Goal: Find specific page/section: Find specific page/section

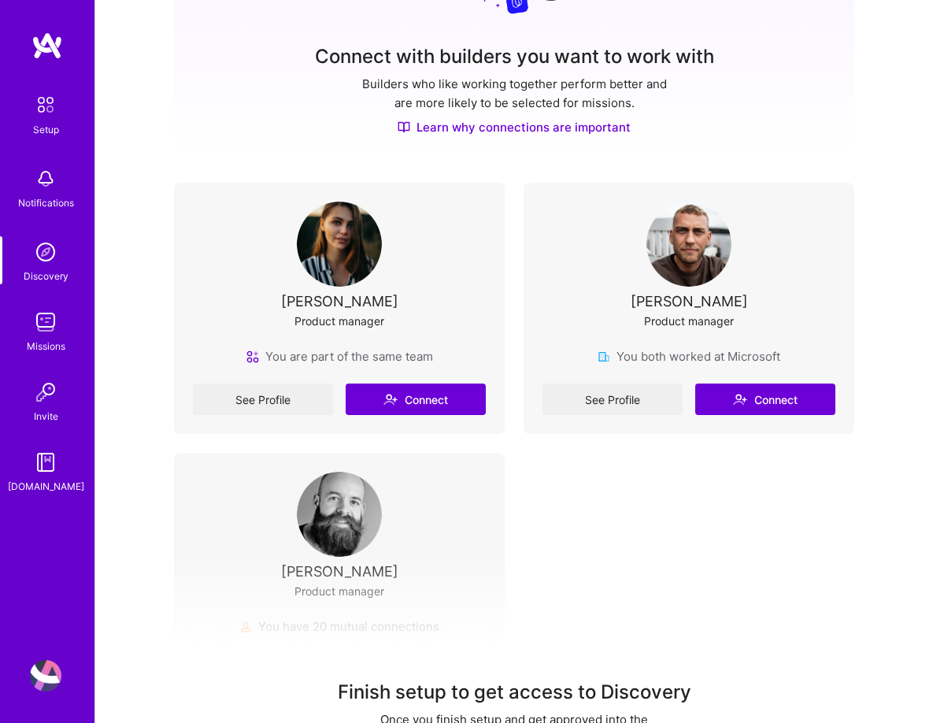
scroll to position [303, 0]
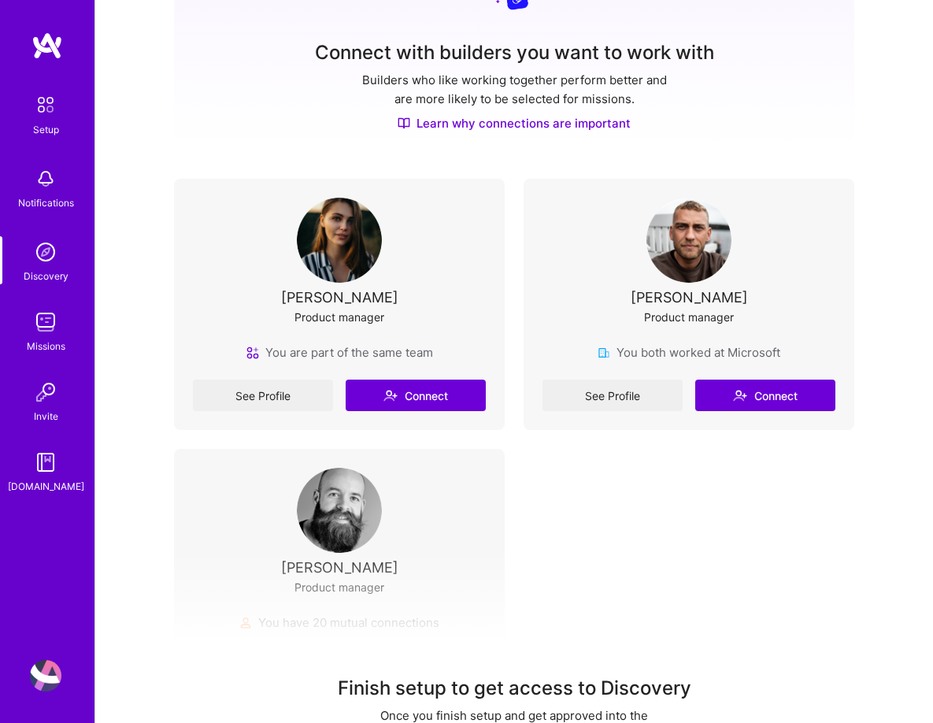
click at [51, 179] on img at bounding box center [45, 178] width 31 height 31
click at [53, 257] on img at bounding box center [45, 251] width 31 height 31
click at [51, 257] on img at bounding box center [45, 251] width 31 height 31
click at [53, 42] on img at bounding box center [46, 45] width 31 height 28
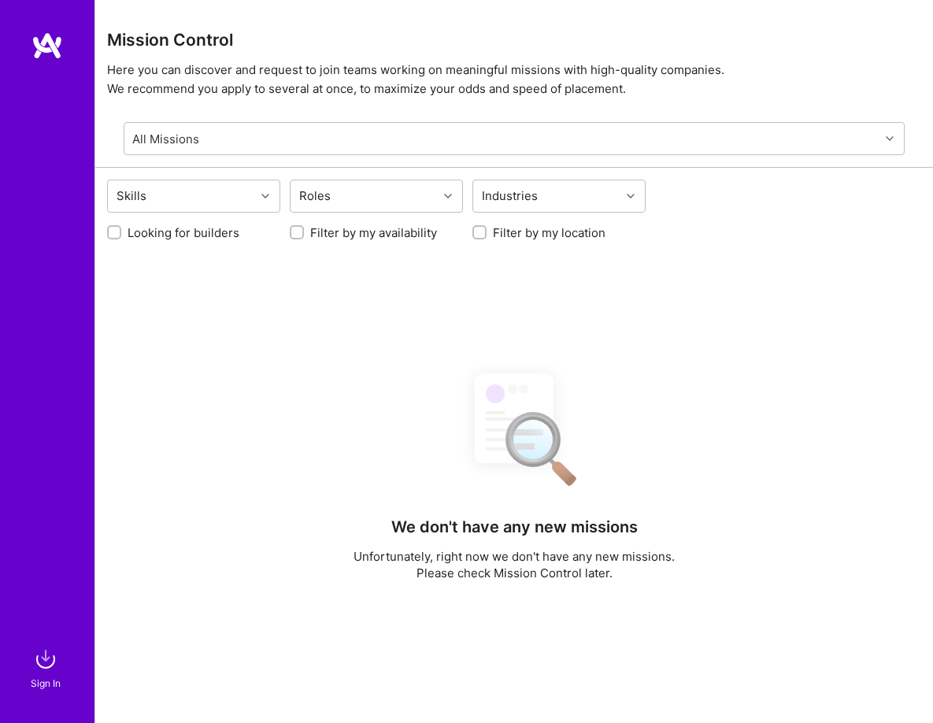
click at [54, 41] on img at bounding box center [46, 45] width 31 height 28
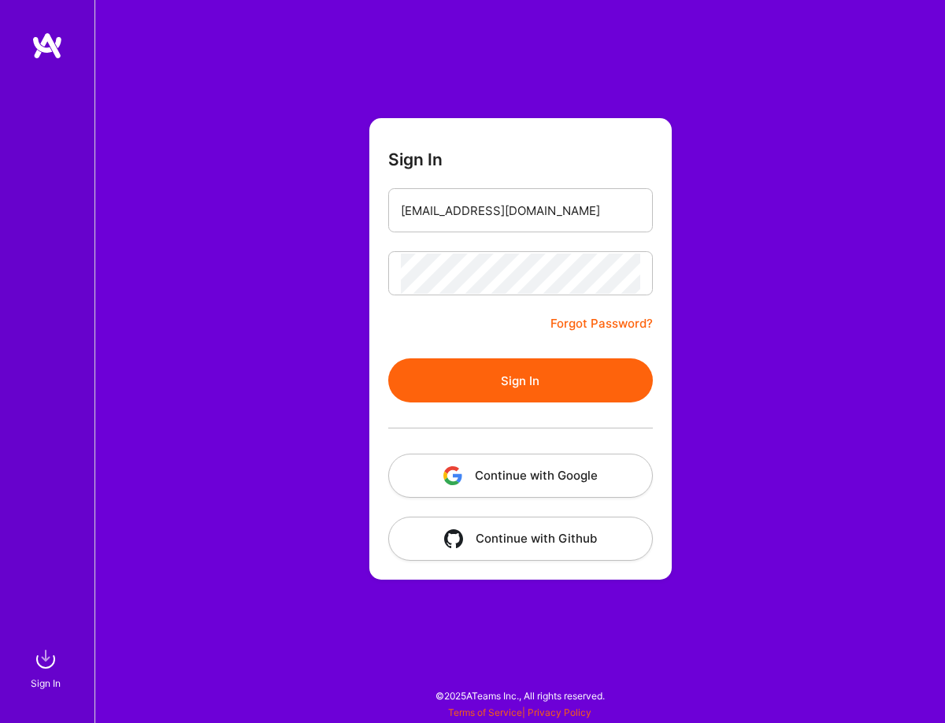
click at [481, 377] on button "Sign In" at bounding box center [520, 380] width 264 height 44
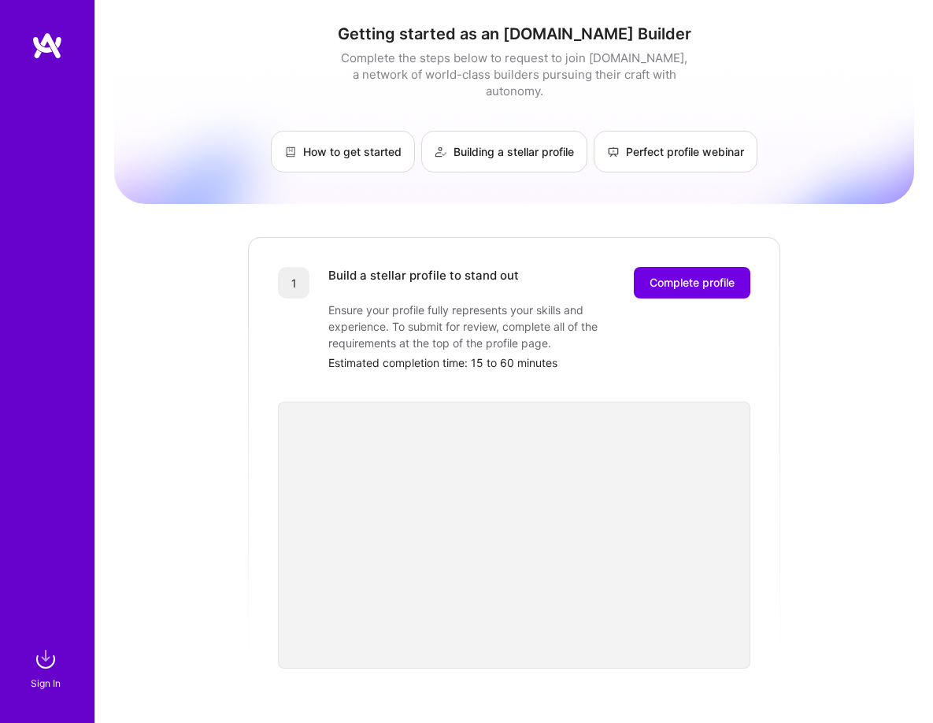
scroll to position [473, 0]
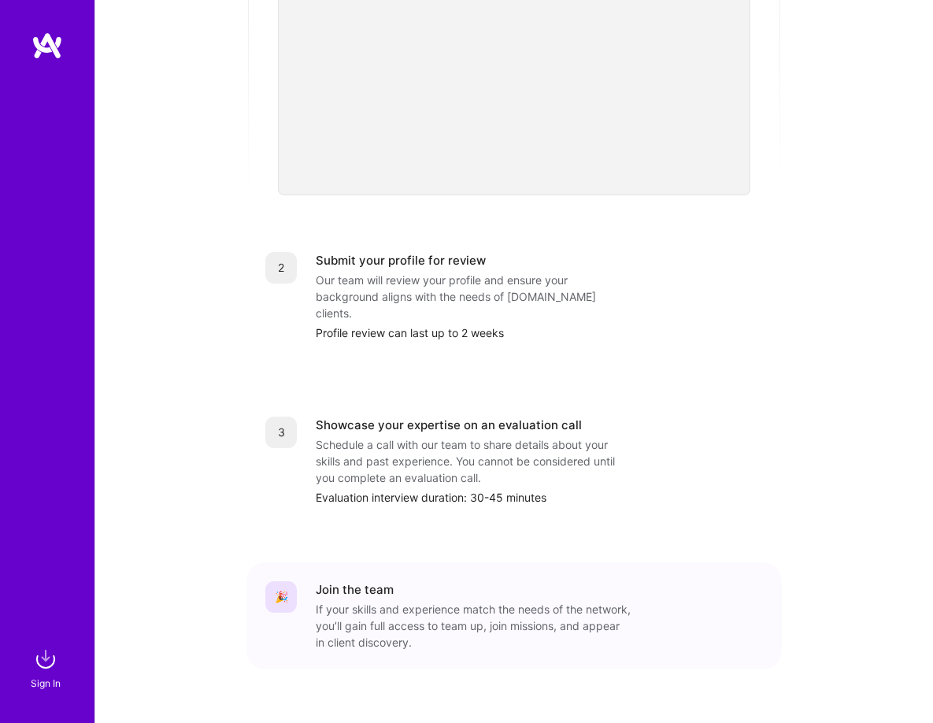
click at [60, 54] on img at bounding box center [46, 45] width 31 height 28
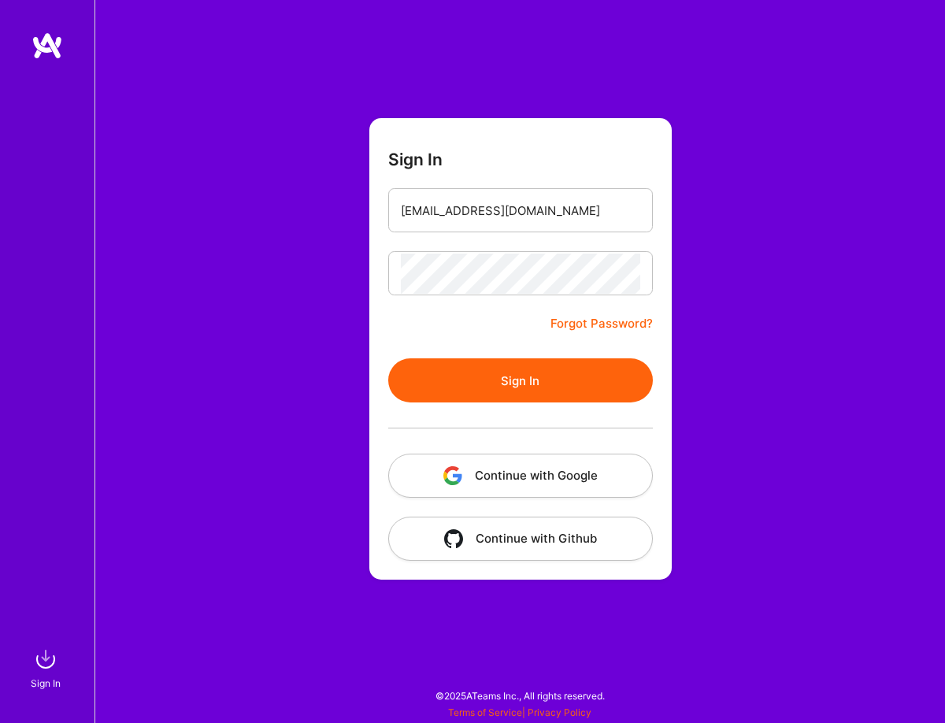
click at [517, 375] on button "Sign In" at bounding box center [520, 380] width 264 height 44
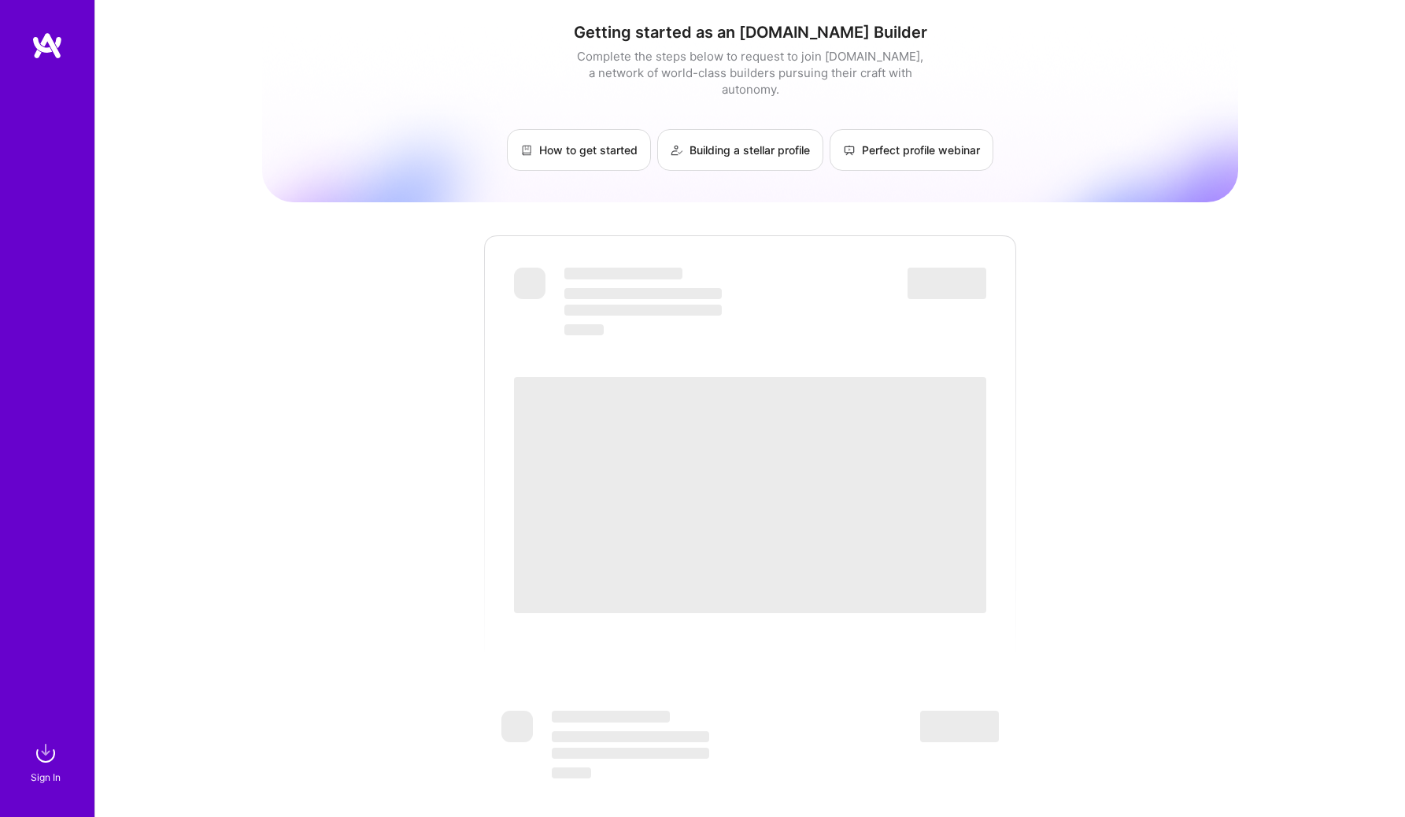
scroll to position [3, 0]
click at [41, 722] on div "Sign In" at bounding box center [46, 777] width 30 height 17
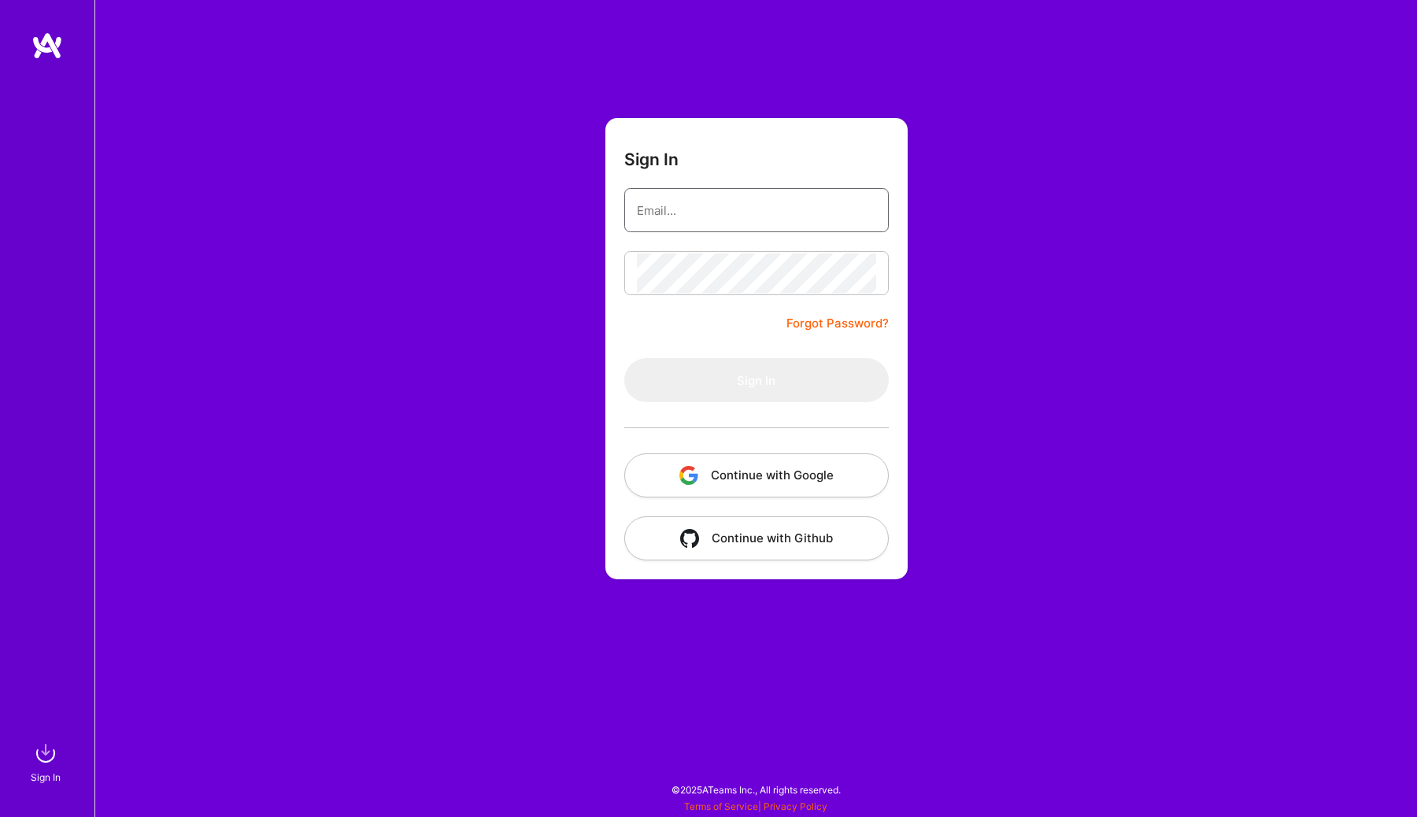
type input "[EMAIL_ADDRESS][DOMAIN_NAME]"
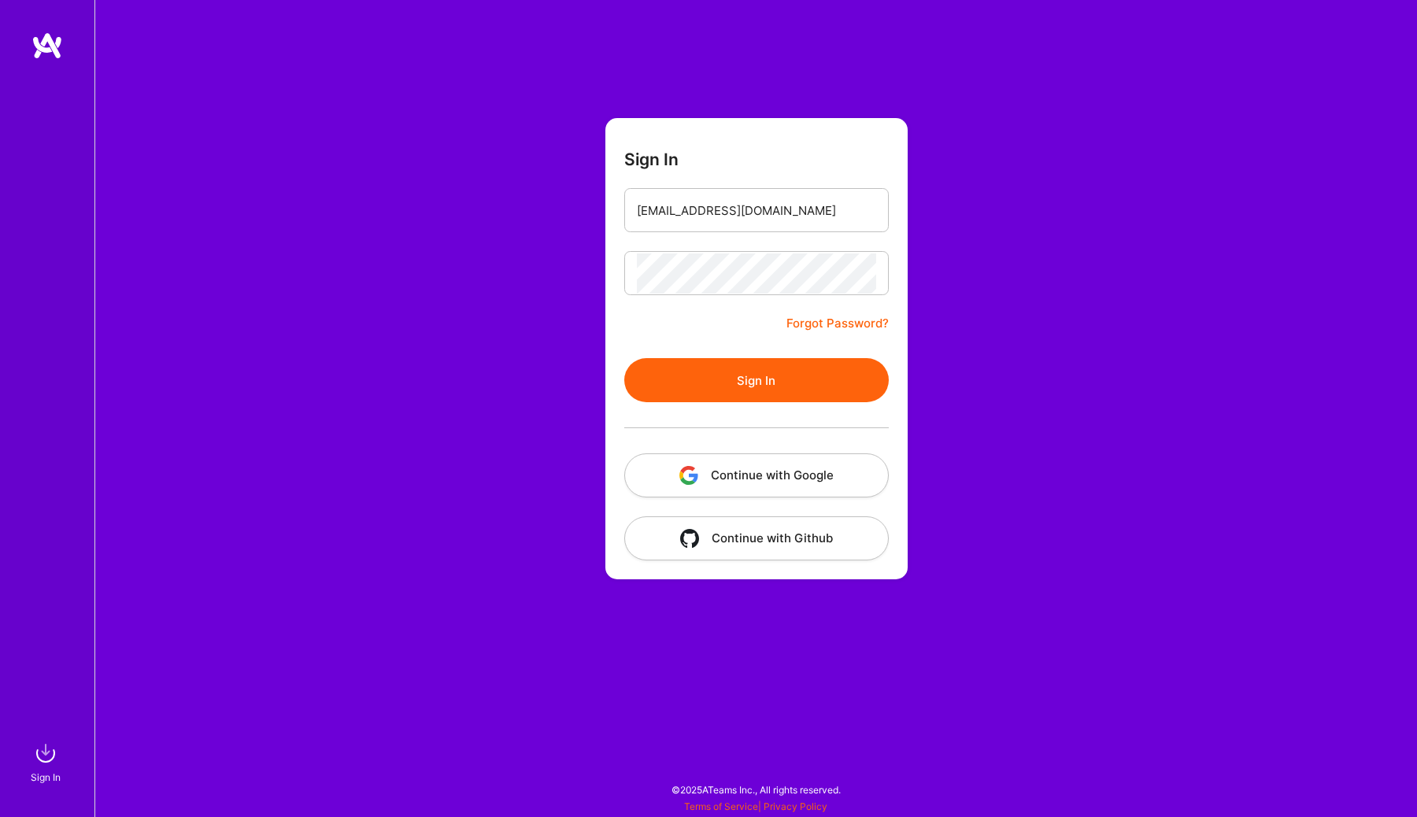
click at [786, 388] on button "Sign In" at bounding box center [756, 380] width 264 height 44
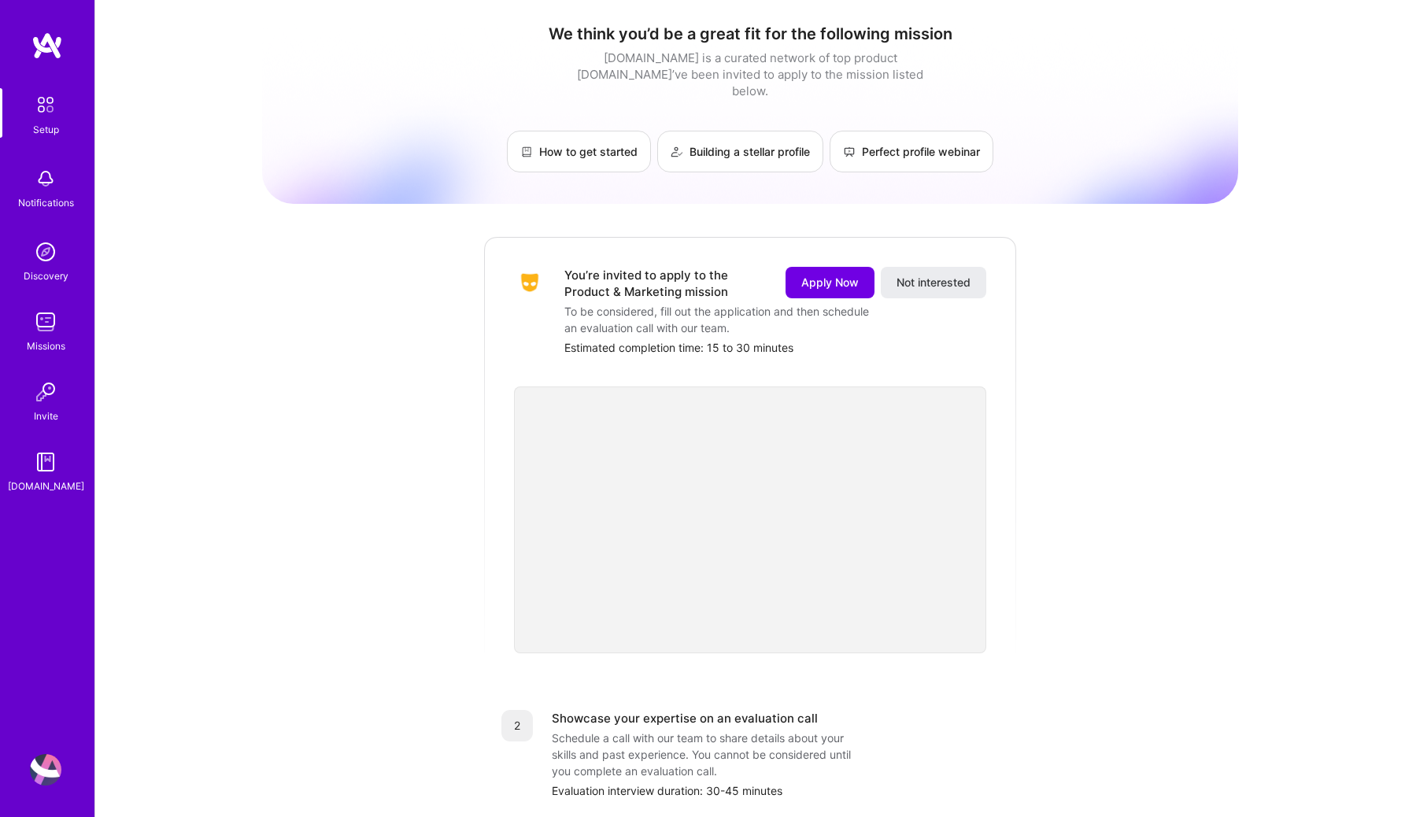
click at [59, 325] on img at bounding box center [45, 321] width 31 height 31
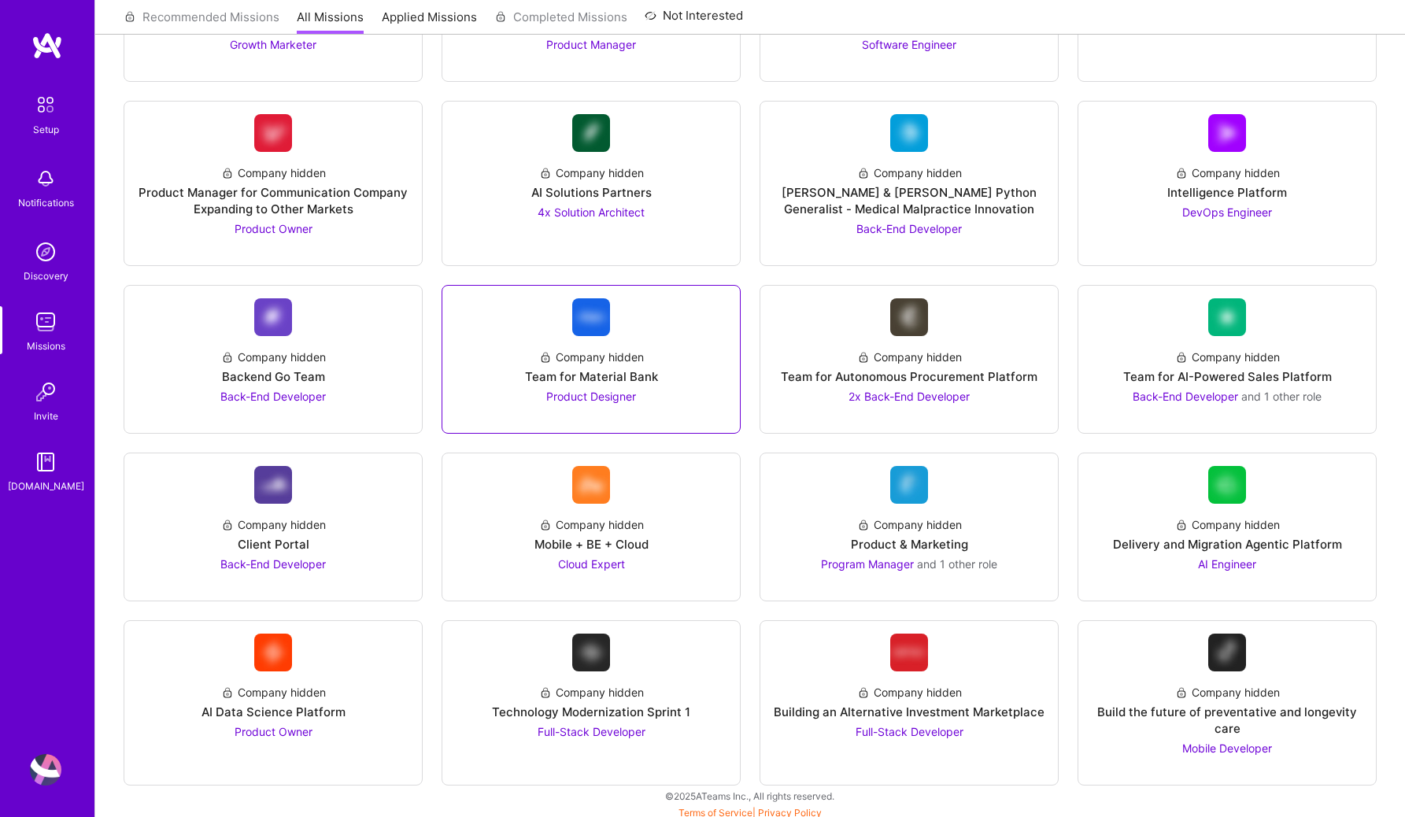
scroll to position [1798, 0]
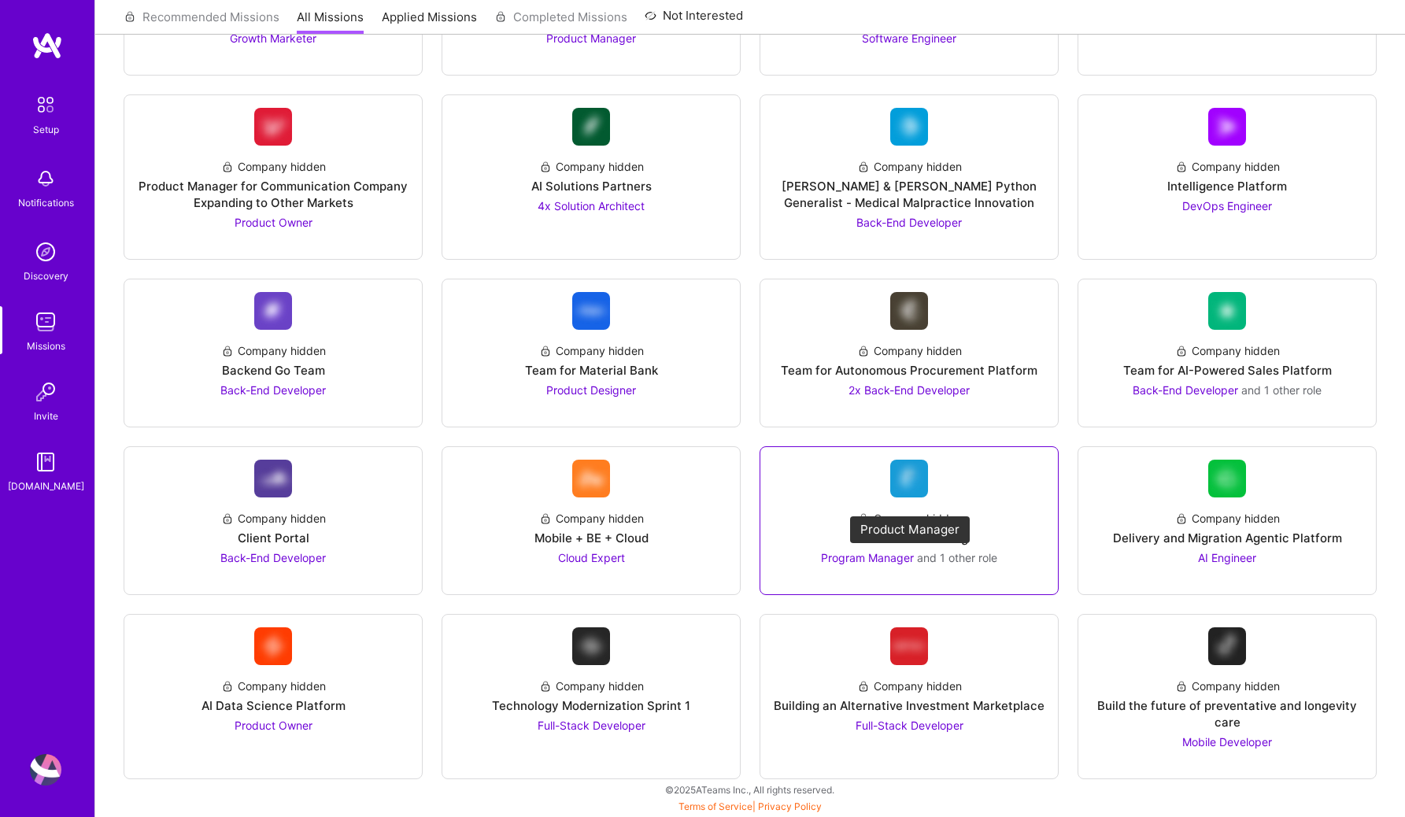
click at [887, 564] on span "Program Manager" at bounding box center [867, 557] width 93 height 13
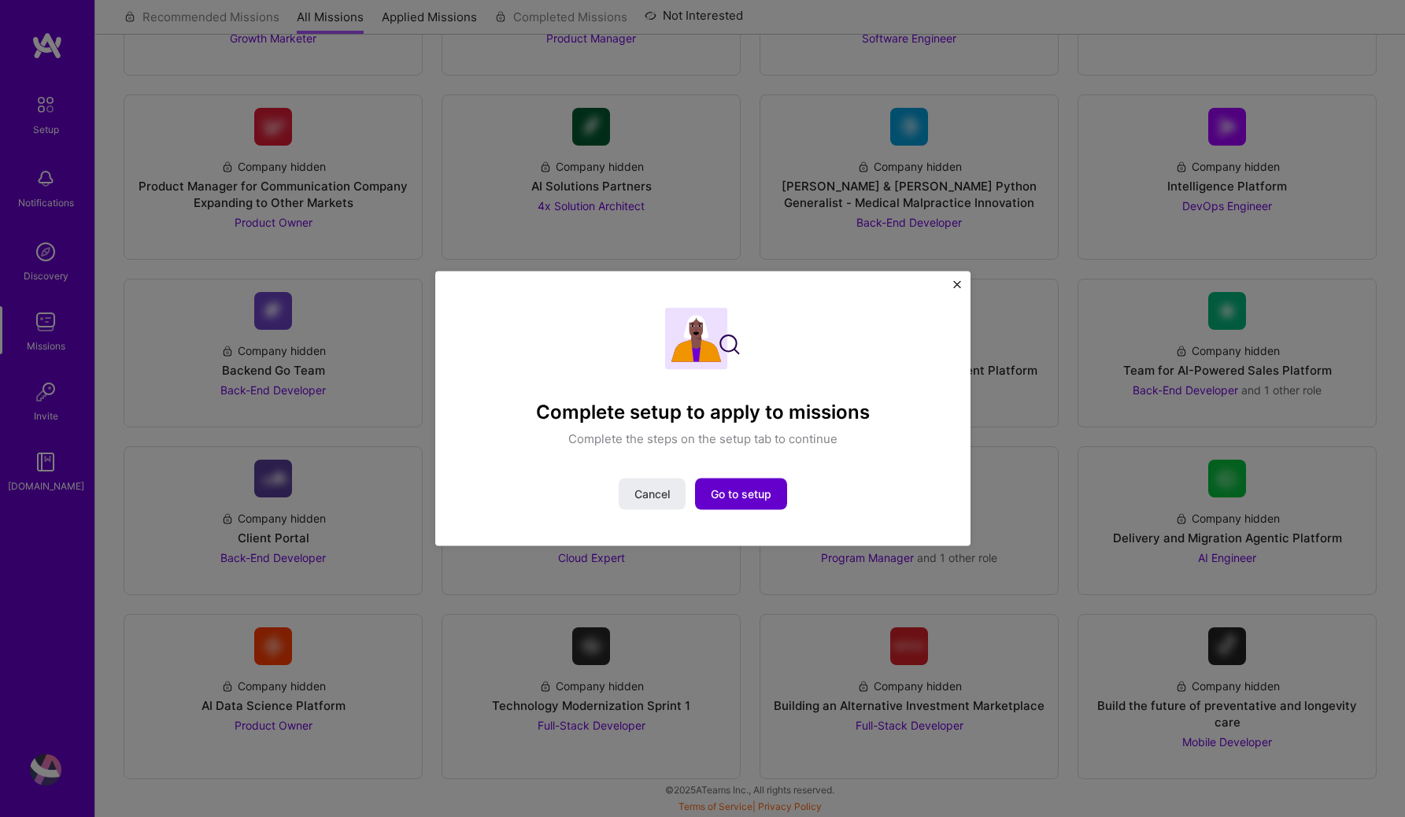
click at [748, 498] on span "Go to setup" at bounding box center [741, 494] width 61 height 16
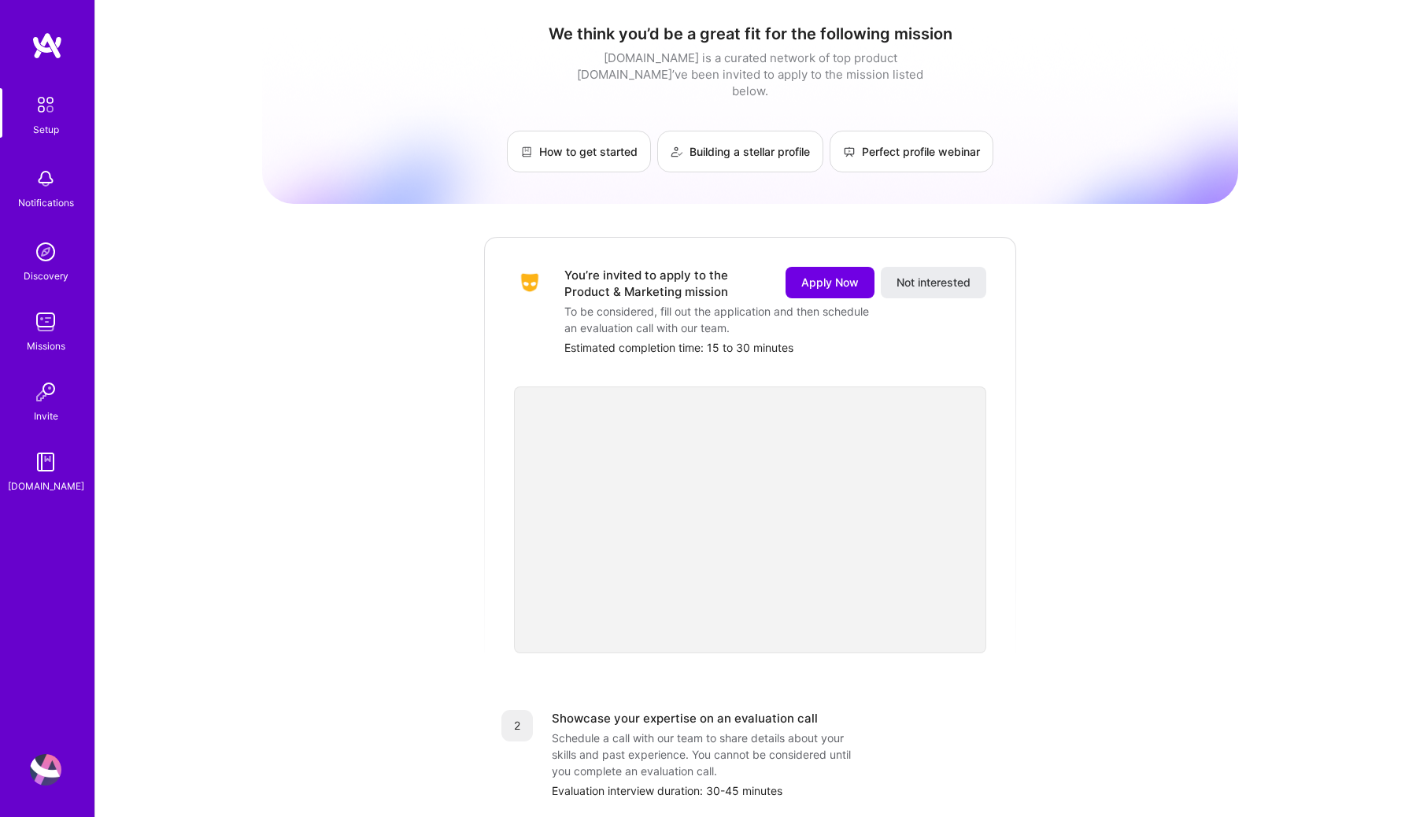
click at [58, 325] on img at bounding box center [45, 321] width 31 height 31
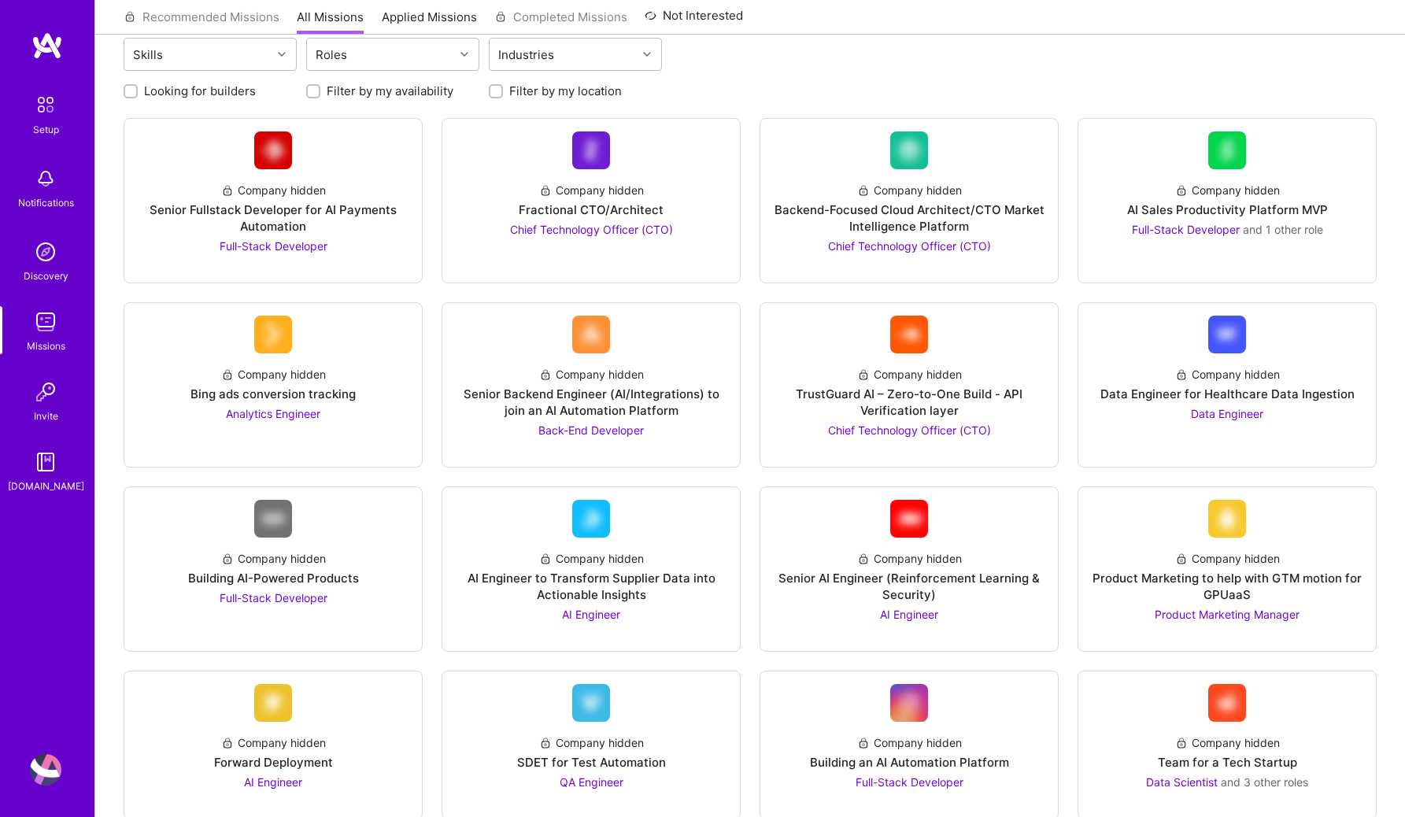
scroll to position [355, 0]
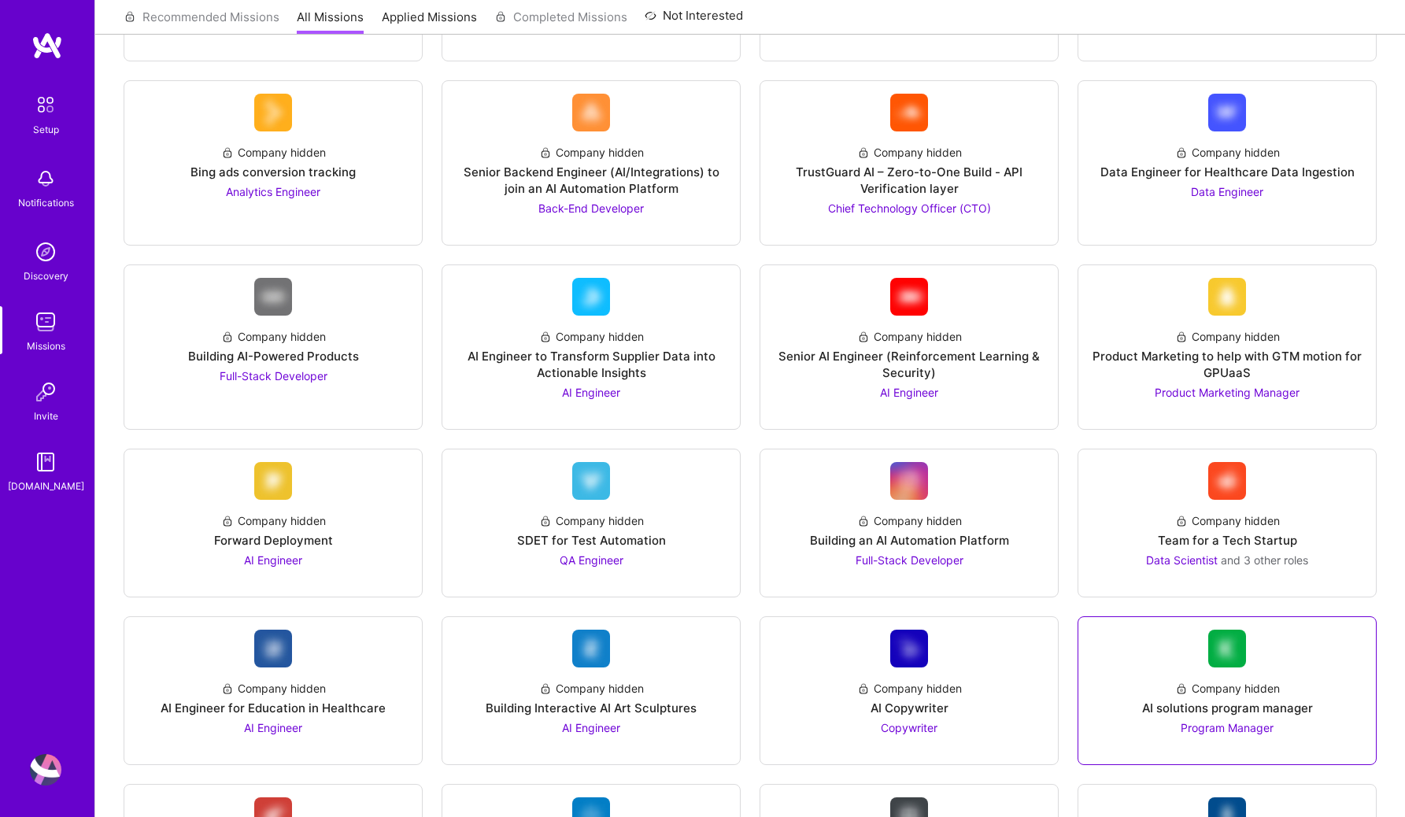
click at [932, 722] on span "Program Manager" at bounding box center [1227, 727] width 93 height 13
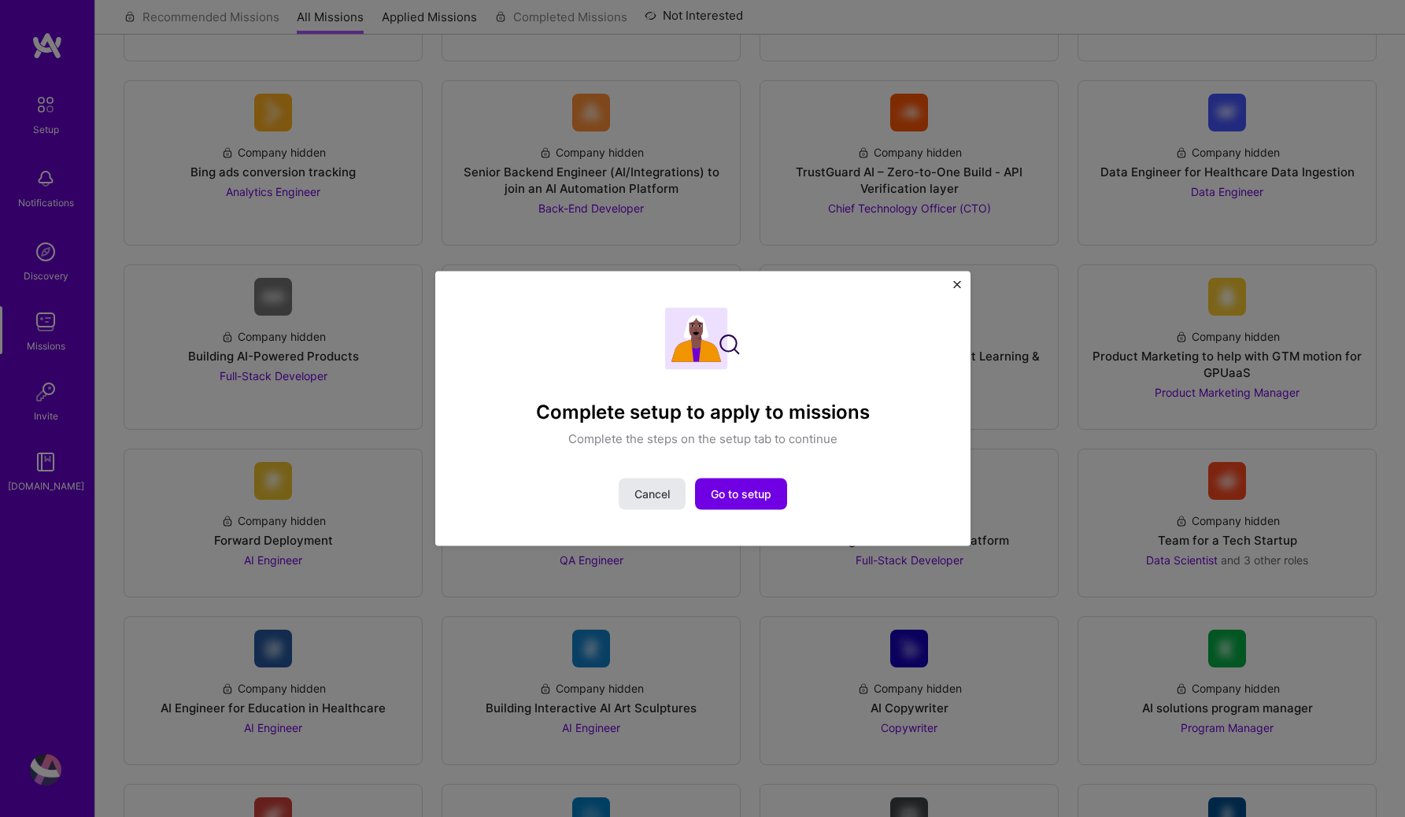
click at [654, 486] on span "Cancel" at bounding box center [651, 494] width 35 height 16
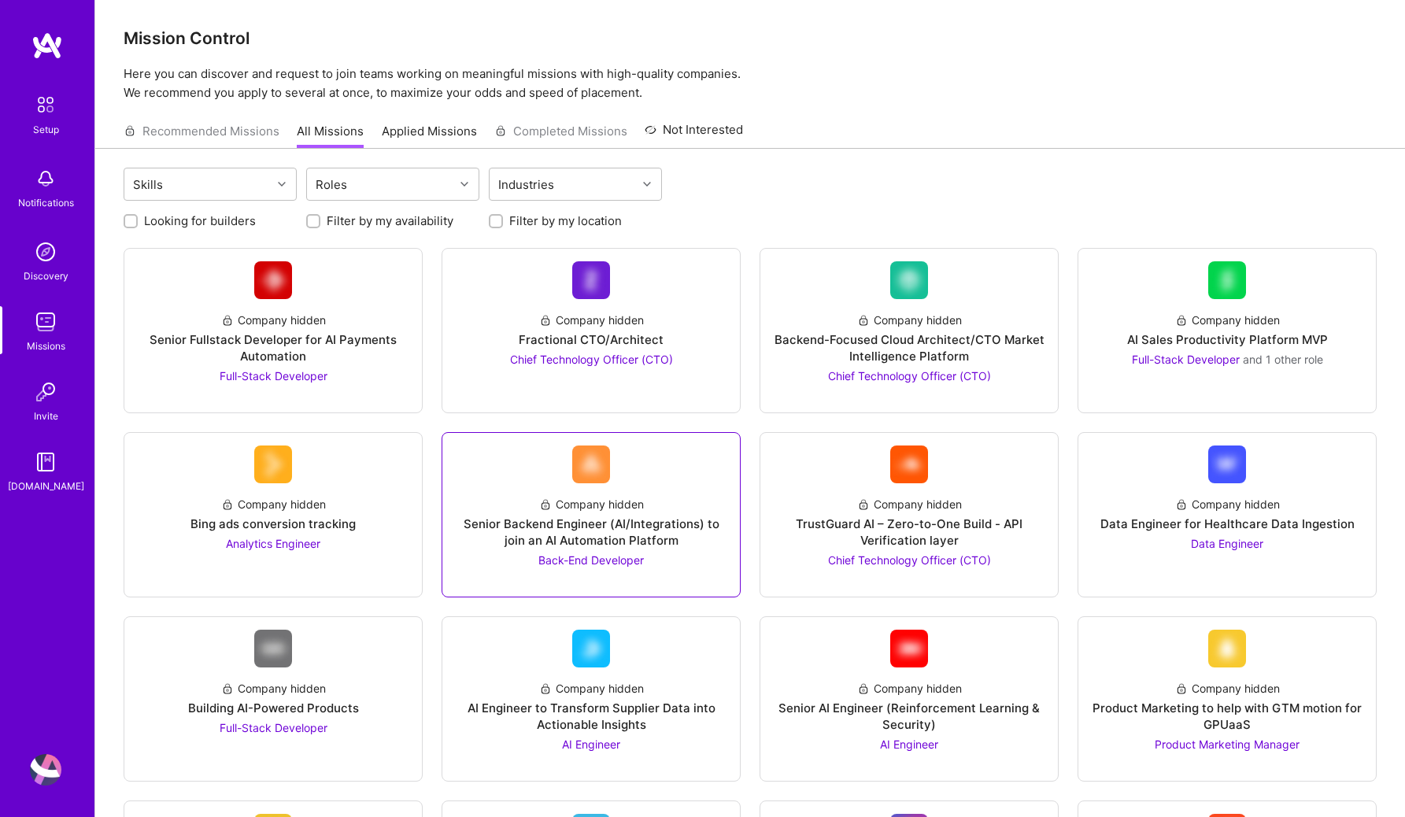
scroll to position [0, 0]
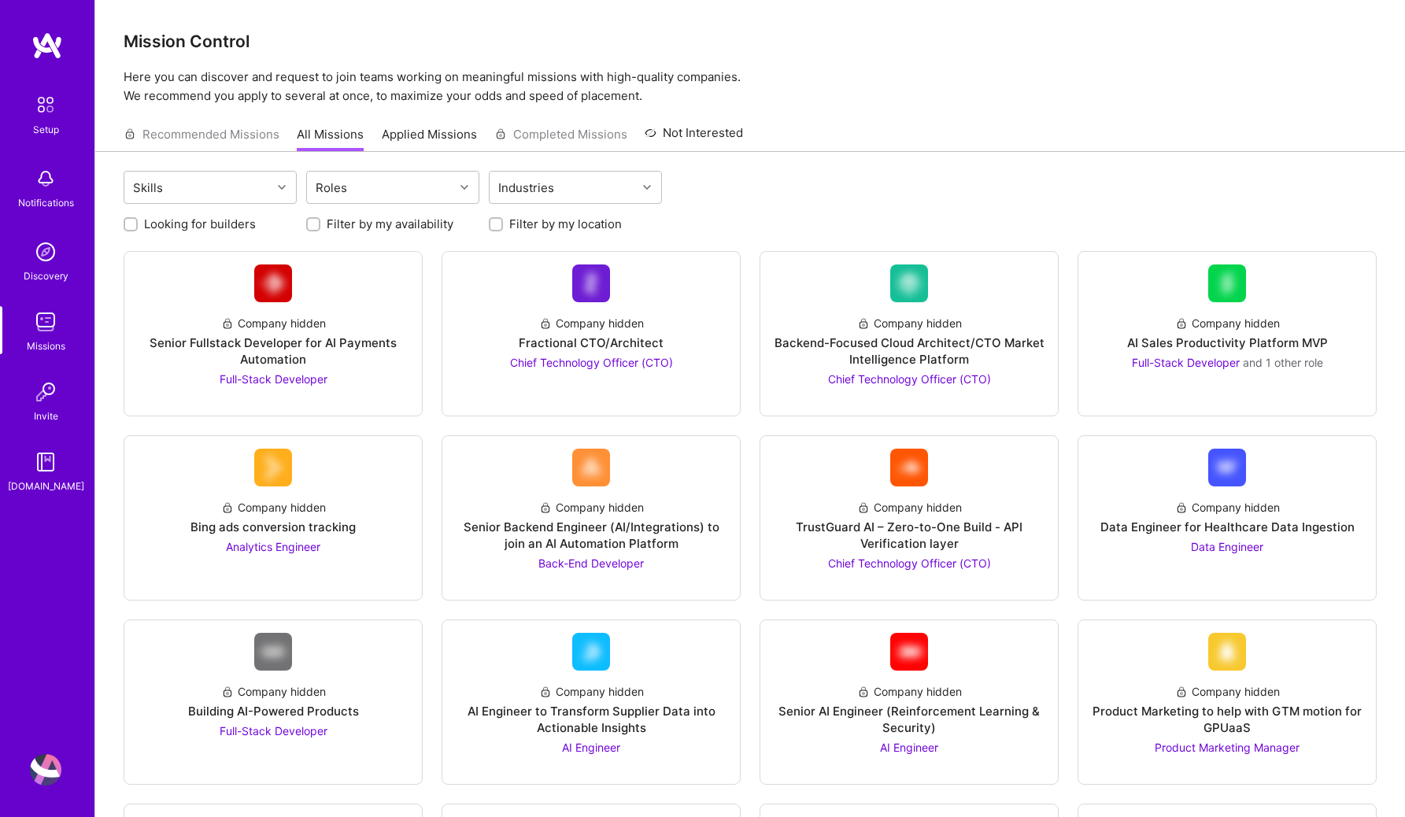
click at [44, 336] on img at bounding box center [45, 321] width 31 height 31
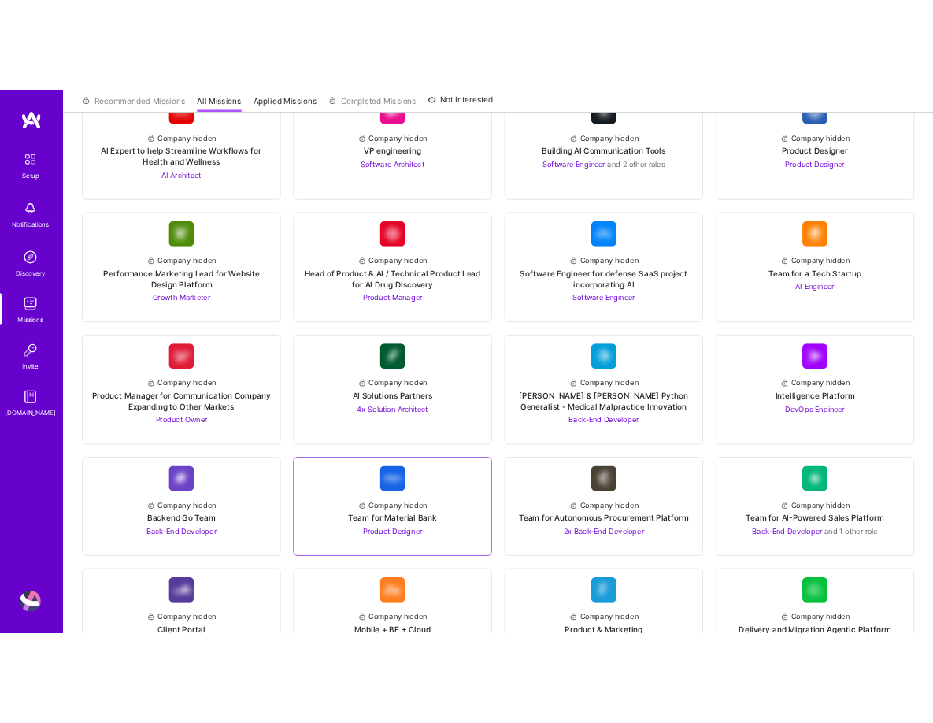
scroll to position [1798, 0]
